Goal: Navigation & Orientation: Understand site structure

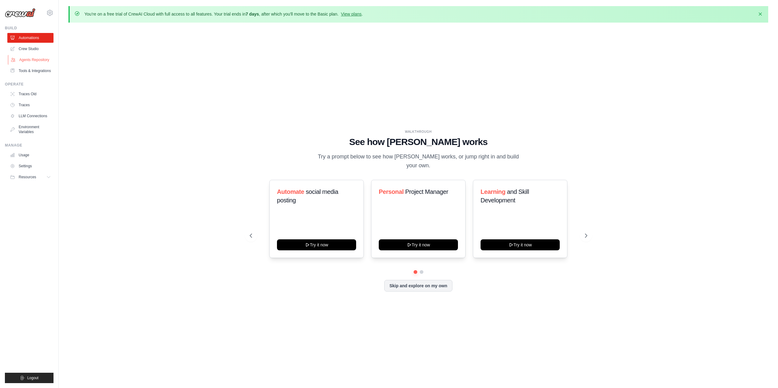
click at [42, 59] on link "Agents Repository" at bounding box center [31, 60] width 46 height 10
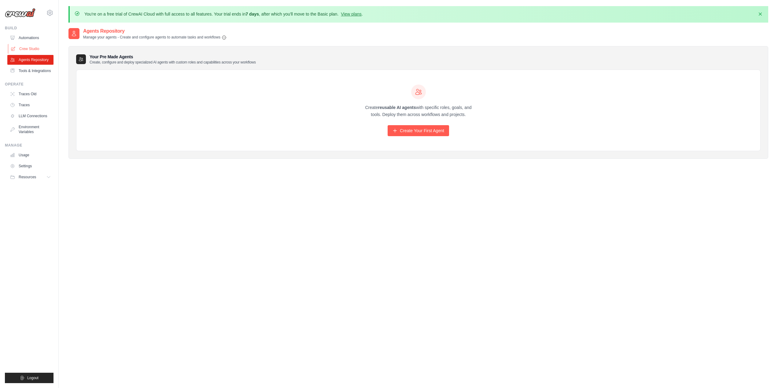
click at [38, 49] on link "Crew Studio" at bounding box center [31, 49] width 46 height 10
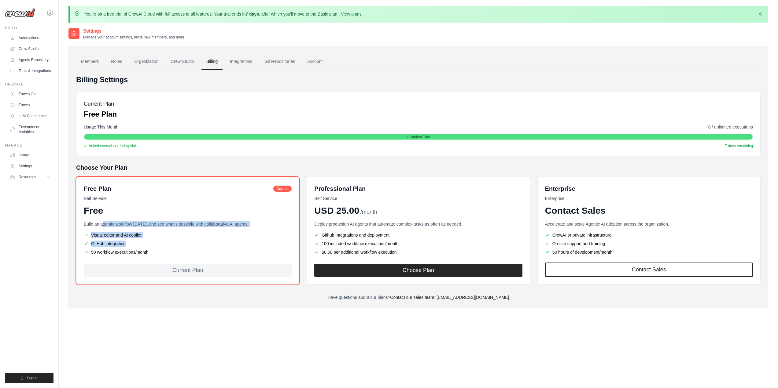
drag, startPoint x: 105, startPoint y: 224, endPoint x: 175, endPoint y: 252, distance: 75.3
click at [175, 252] on div "Build an agentic workflow [DATE], and see what's possible with collaborative AI…" at bounding box center [188, 238] width 208 height 35
click at [175, 252] on li "50 workflow executions/month" at bounding box center [188, 252] width 208 height 6
drag, startPoint x: 173, startPoint y: 255, endPoint x: 141, endPoint y: 220, distance: 46.9
click at [141, 220] on div "Free Plan Current Self Service Free Build an agentic workflow [DATE], and see w…" at bounding box center [187, 231] width 223 height 108
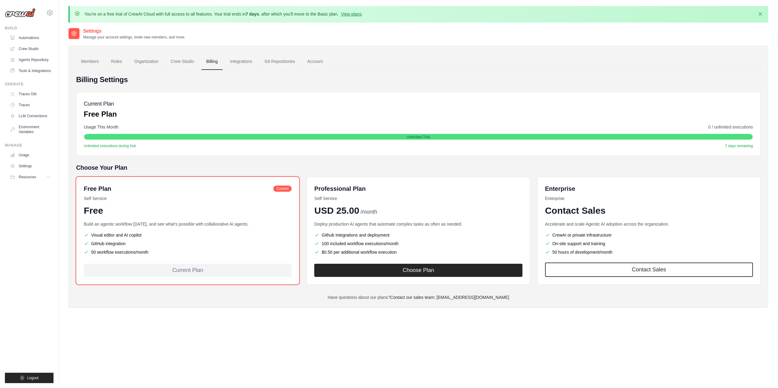
click at [141, 220] on div "Free Plan Current Self Service Free Build an agentic workflow [DATE], and see w…" at bounding box center [187, 231] width 223 height 108
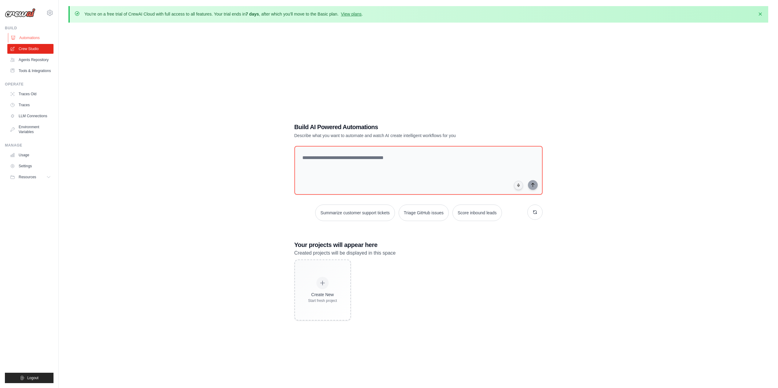
click at [34, 40] on link "Automations" at bounding box center [31, 38] width 46 height 10
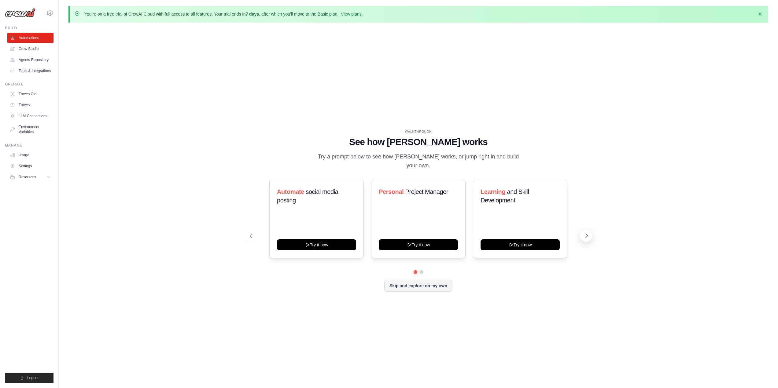
click at [587, 233] on icon at bounding box center [586, 236] width 6 height 6
